Goal: Navigation & Orientation: Go to known website

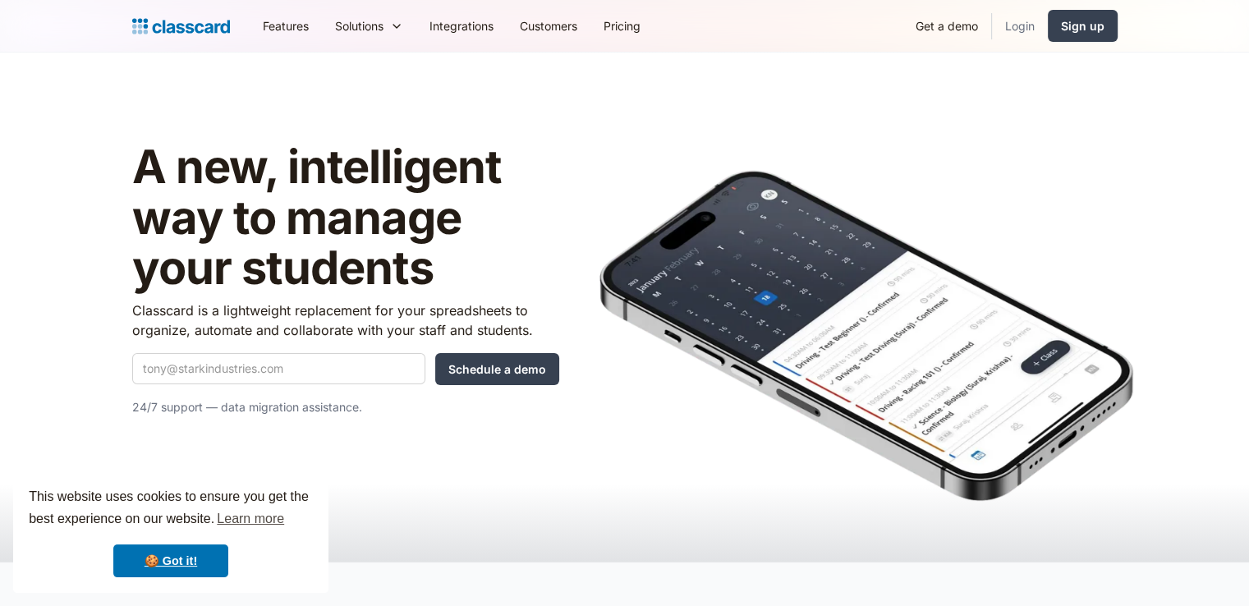
click at [1015, 31] on link "Login" at bounding box center [1020, 25] width 56 height 37
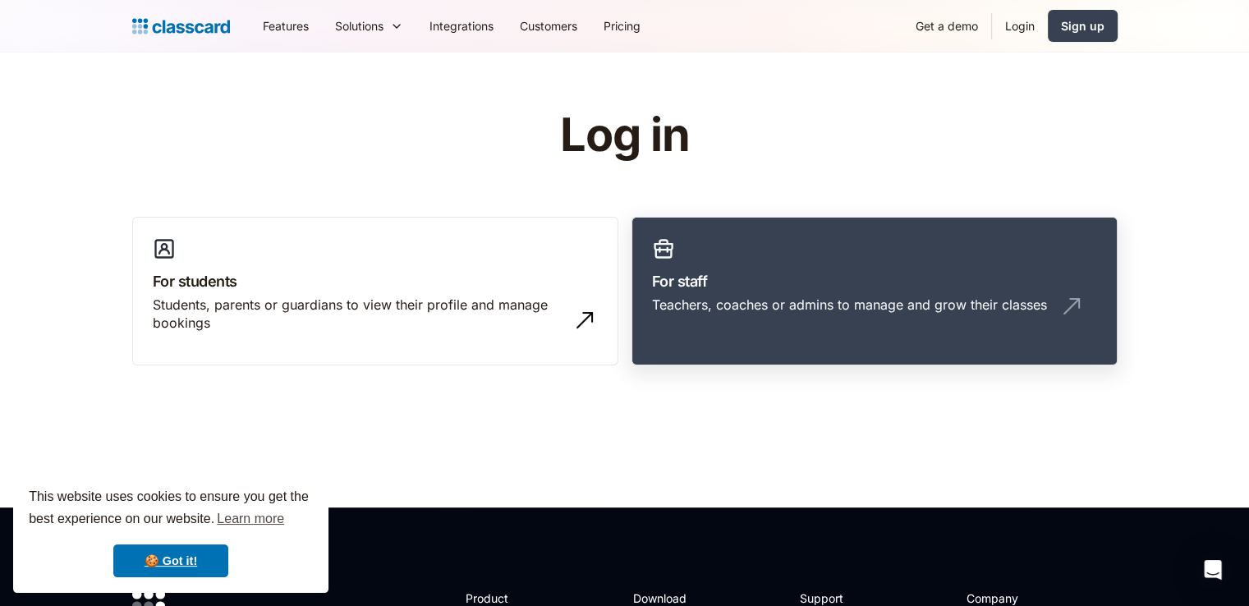
click at [1073, 301] on img at bounding box center [1071, 306] width 26 height 26
